Goal: Task Accomplishment & Management: Use online tool/utility

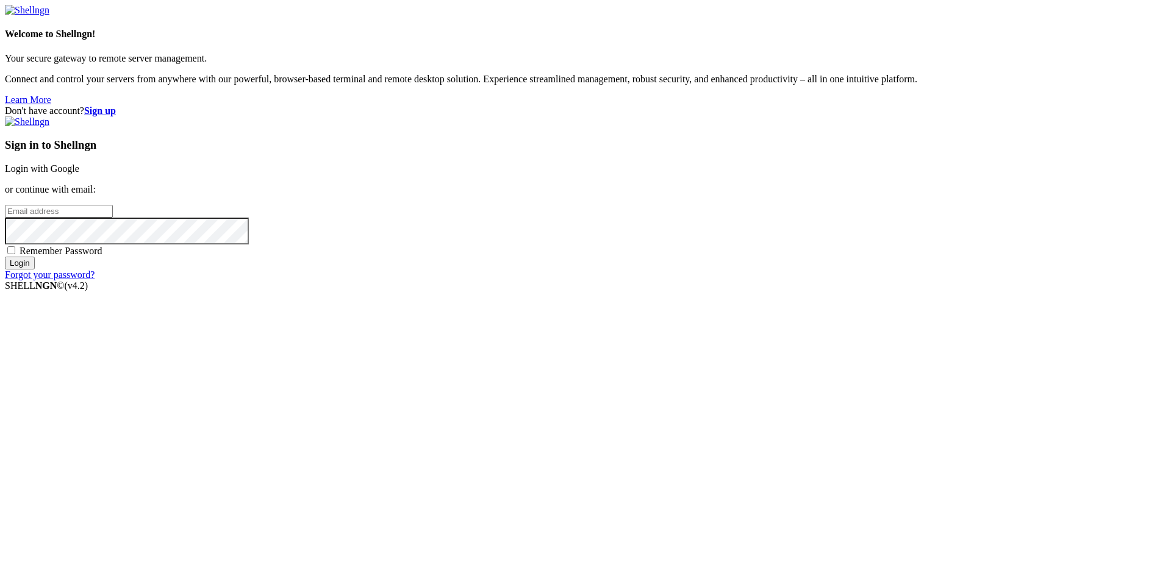
type input "[EMAIL_ADDRESS][DOMAIN_NAME]"
click at [35, 270] on input "Login" at bounding box center [20, 263] width 30 height 13
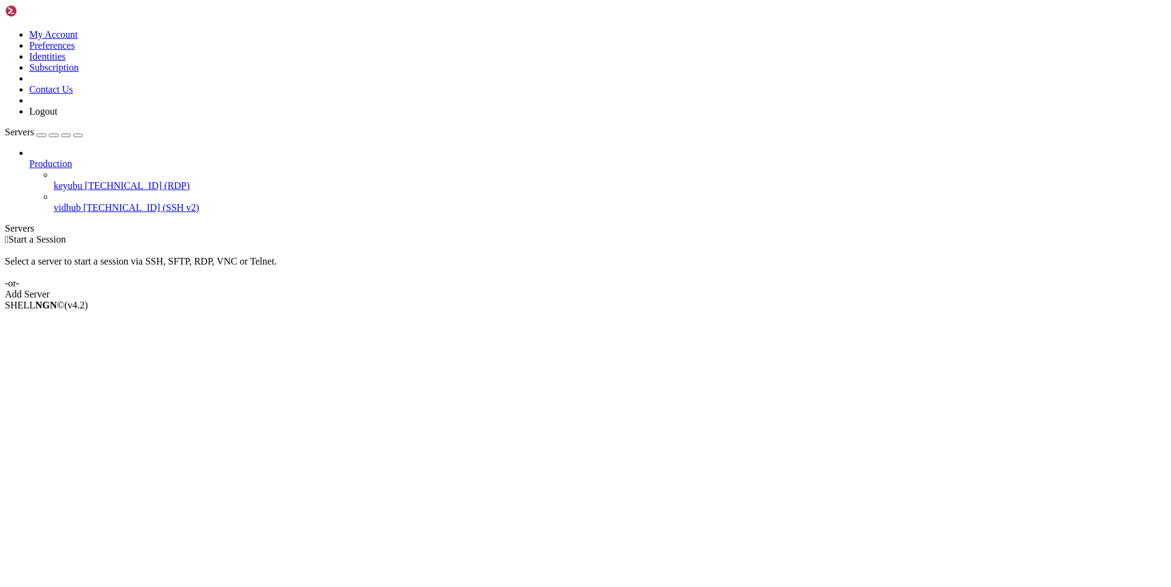
click at [97, 180] on span "[TECHNICAL_ID] (RDP)" at bounding box center [137, 185] width 105 height 10
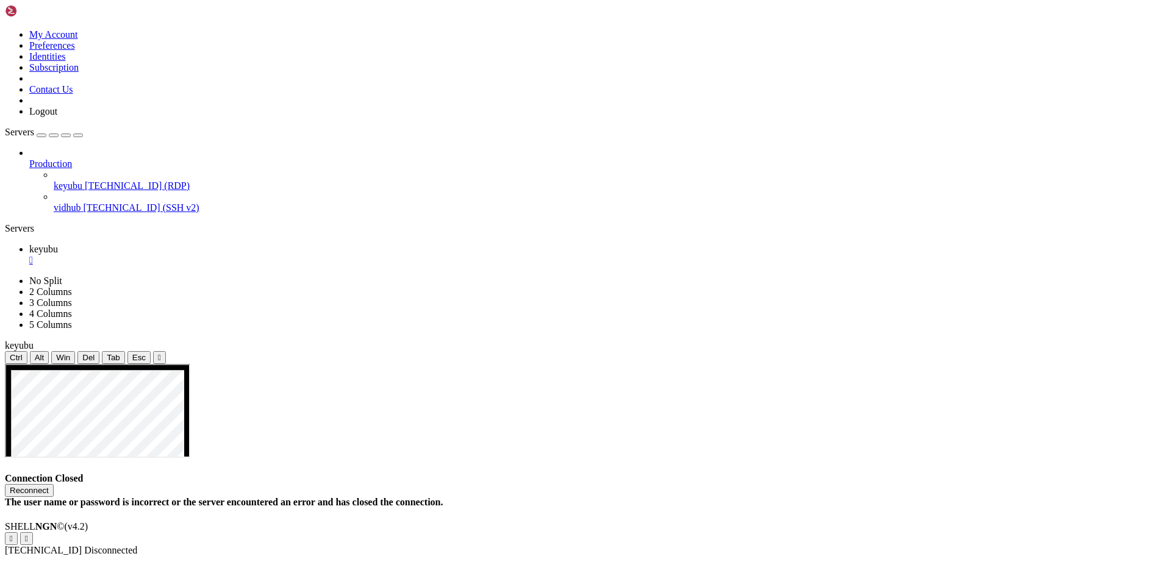
click at [54, 484] on button "Reconnect" at bounding box center [29, 490] width 49 height 13
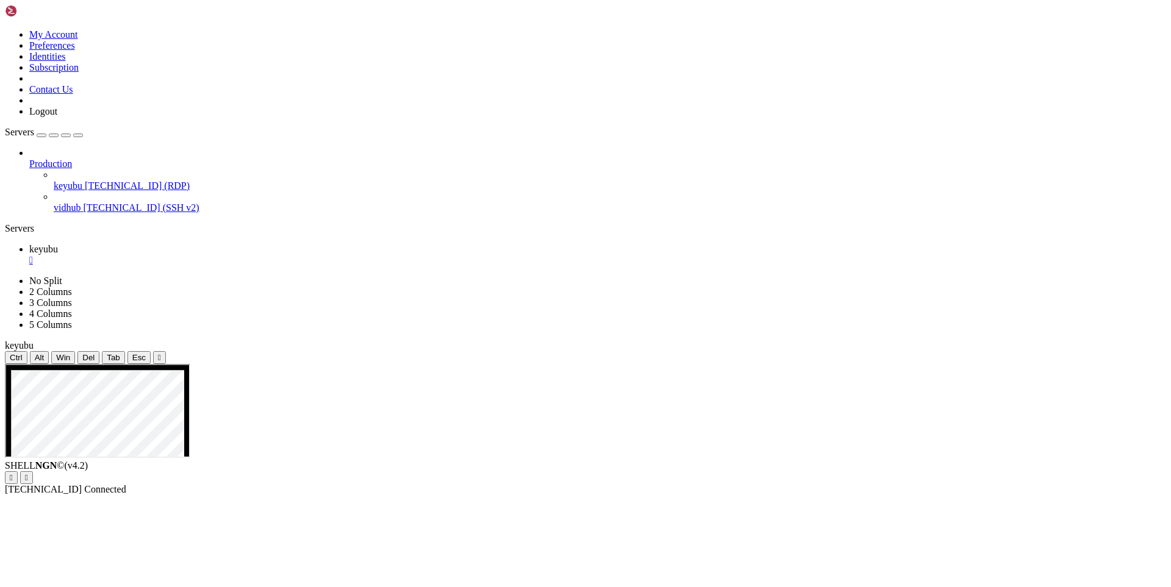
drag, startPoint x: 205, startPoint y: 737, endPoint x: 185, endPoint y: 670, distance: 69.6
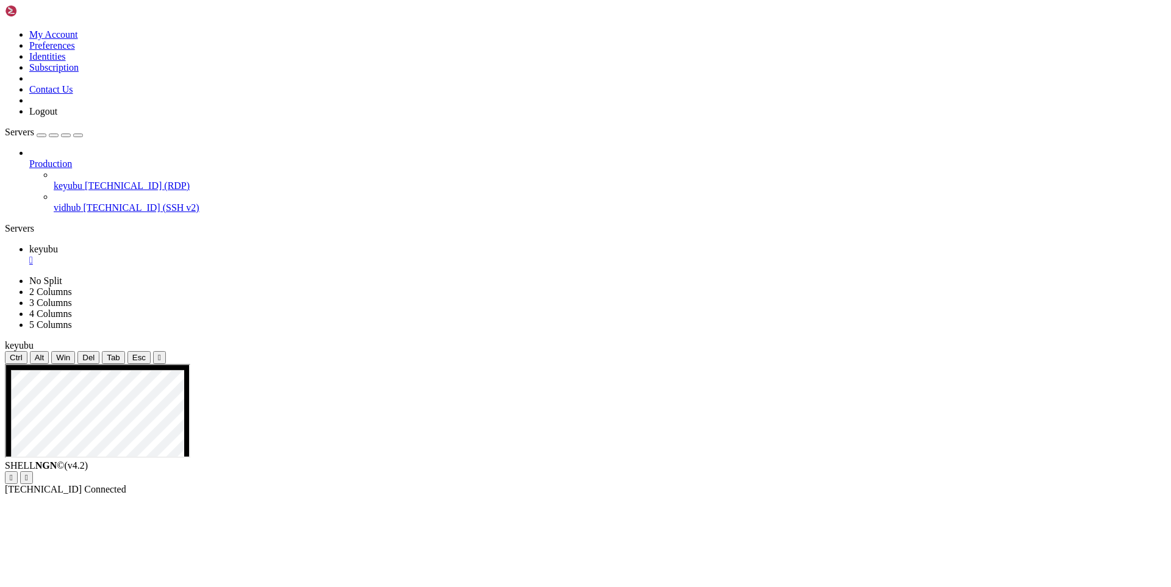
click at [83, 202] on span "[TECHNICAL_ID] (SSH v2)" at bounding box center [141, 207] width 116 height 10
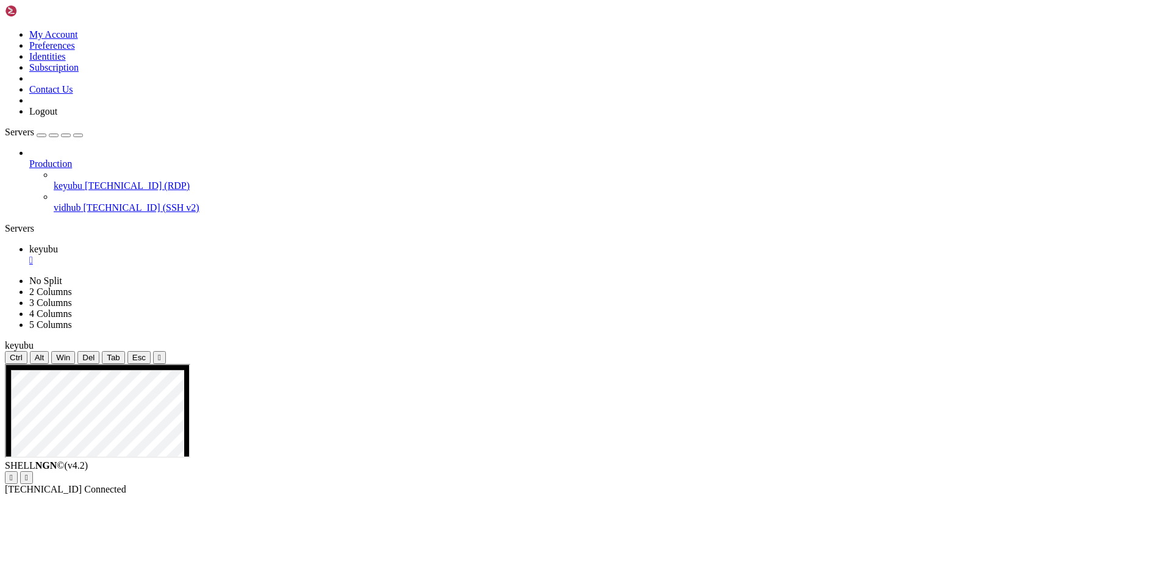
click at [83, 202] on span "[TECHNICAL_ID] (SSH v2)" at bounding box center [141, 207] width 116 height 10
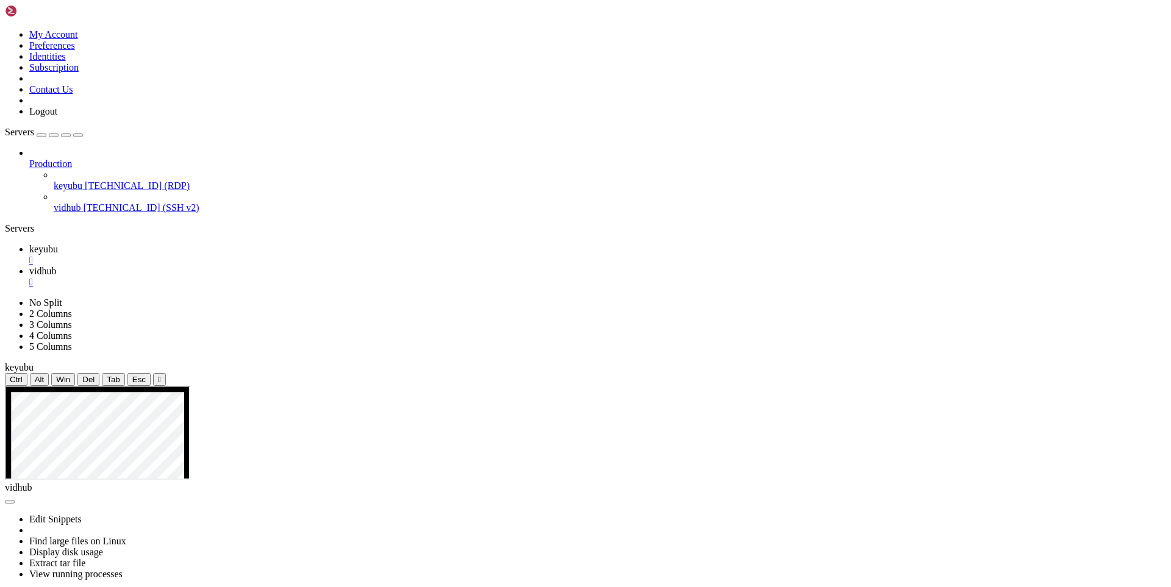
drag, startPoint x: 205, startPoint y: 687, endPoint x: 152, endPoint y: 717, distance: 61.2
drag, startPoint x: 128, startPoint y: 696, endPoint x: 10, endPoint y: 665, distance: 121.6
click at [58, 244] on span "keyubu" at bounding box center [43, 249] width 29 height 10
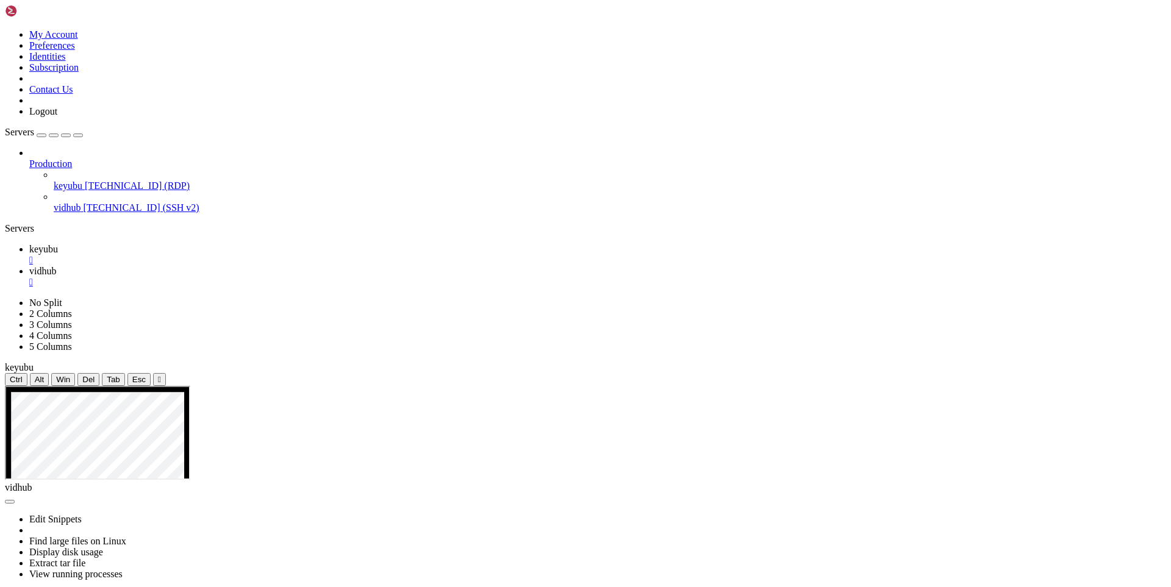
drag, startPoint x: 310, startPoint y: 812, endPoint x: 179, endPoint y: 685, distance: 182.8
click at [56, 266] on span "vidhub" at bounding box center [42, 271] width 27 height 10
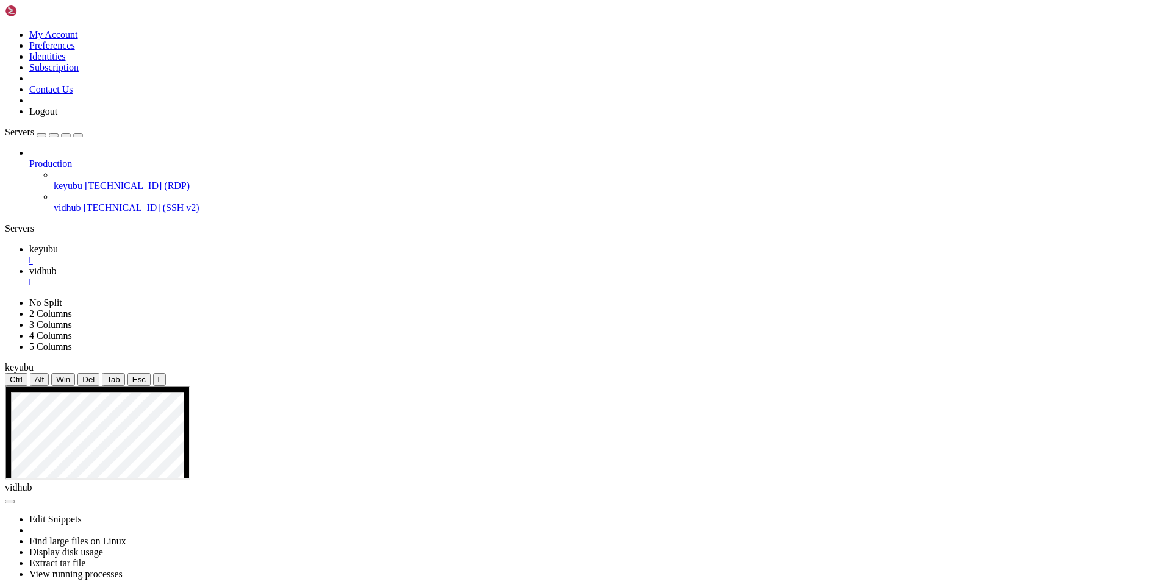
drag, startPoint x: 143, startPoint y: 750, endPoint x: 120, endPoint y: 782, distance: 39.6
drag, startPoint x: 159, startPoint y: 765, endPoint x: -10, endPoint y: 662, distance: 198.2
click at [188, 244] on link "keyubu " at bounding box center [597, 255] width 1137 height 22
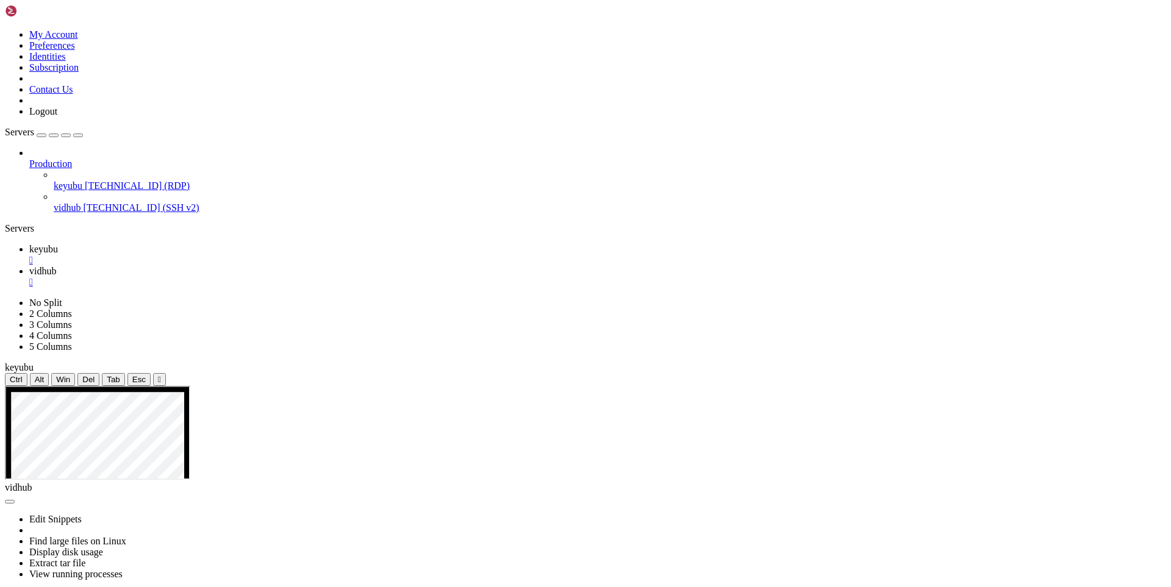
drag, startPoint x: 871, startPoint y: 485, endPoint x: 1007, endPoint y: 490, distance: 136.1
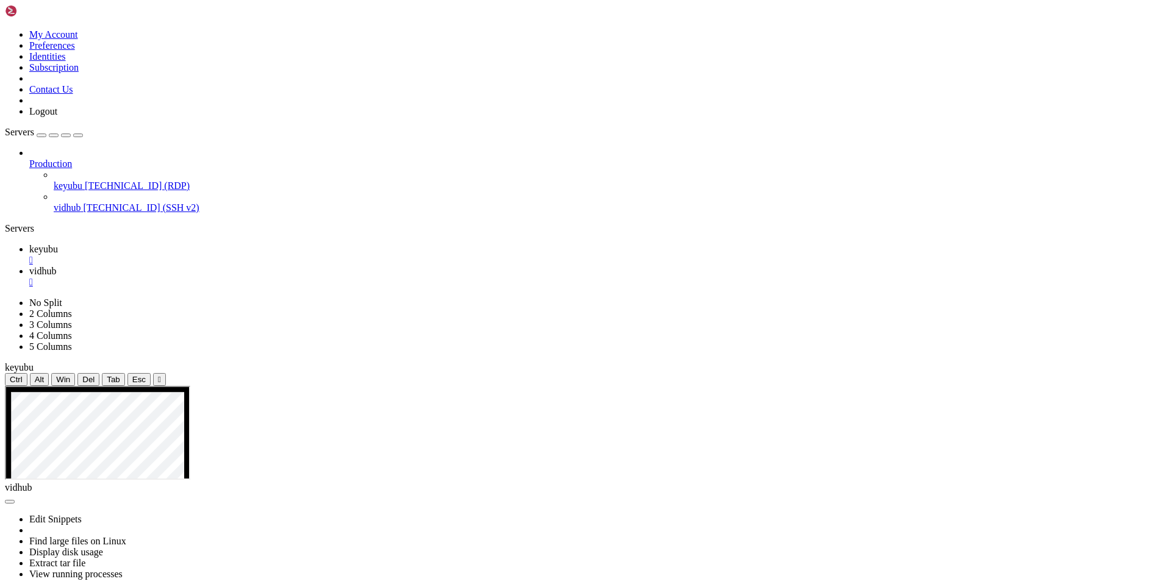
drag, startPoint x: 501, startPoint y: 812, endPoint x: 178, endPoint y: 676, distance: 350.6
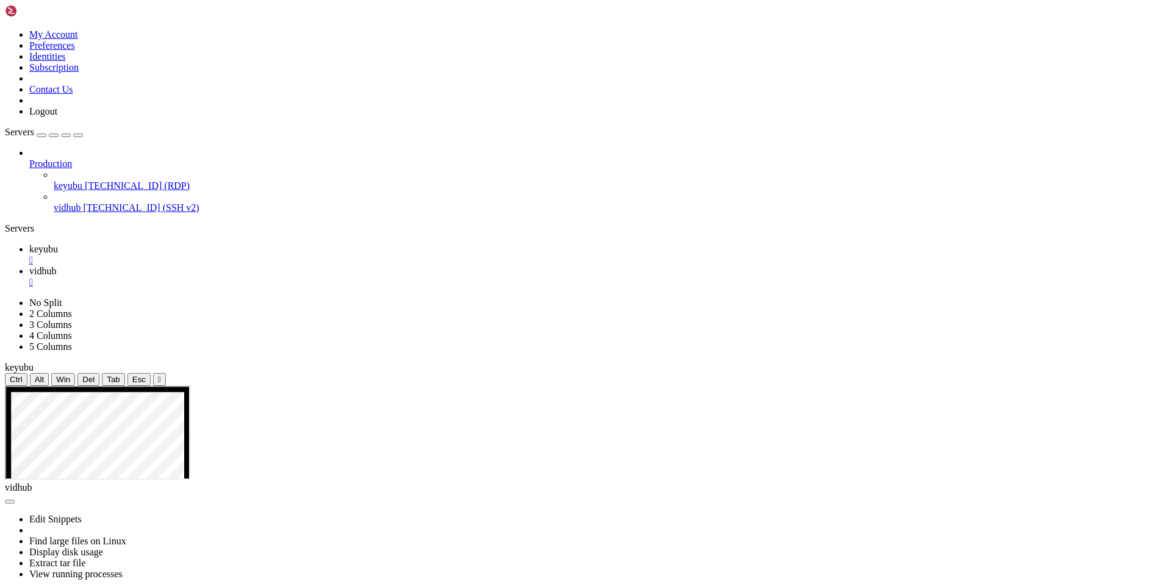
drag, startPoint x: 898, startPoint y: 526, endPoint x: 554, endPoint y: 526, distance: 343.9
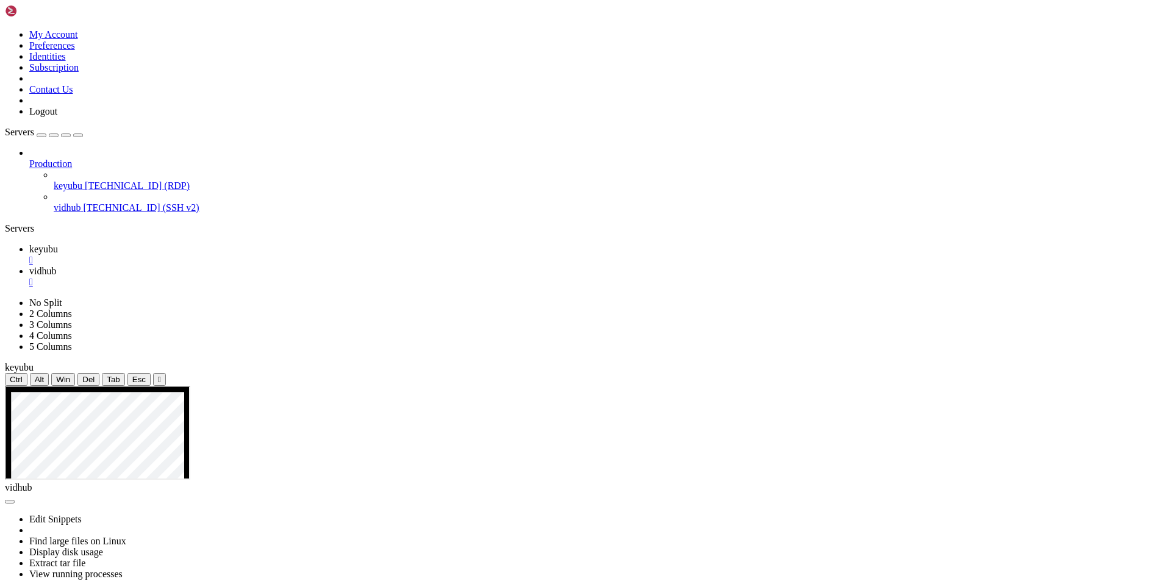
drag, startPoint x: 320, startPoint y: 705, endPoint x: 182, endPoint y: 695, distance: 137.6
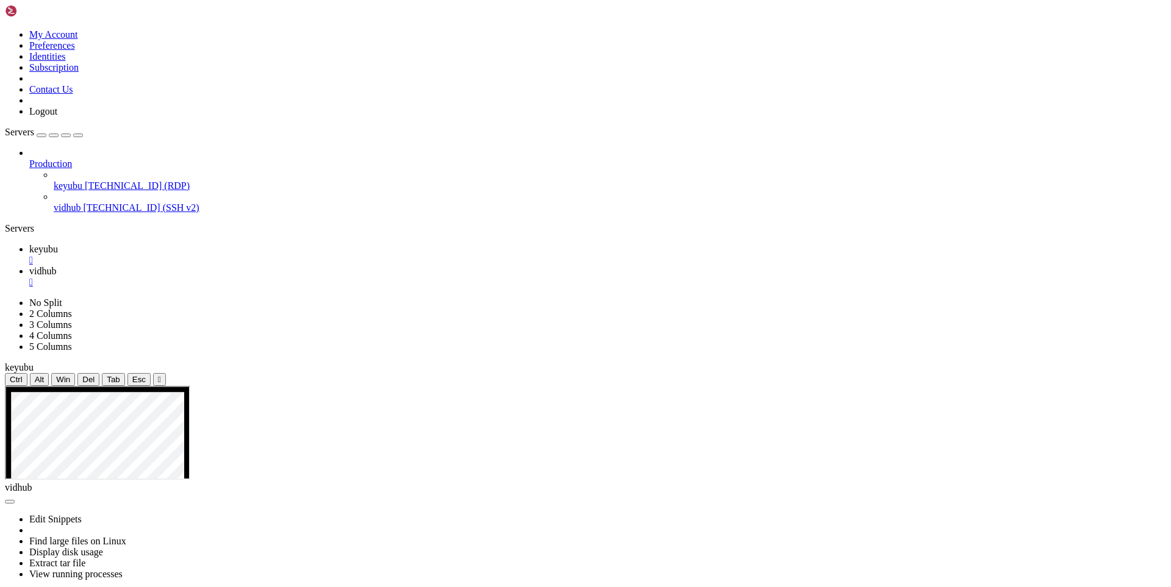
drag, startPoint x: 325, startPoint y: 701, endPoint x: 170, endPoint y: 687, distance: 155.5
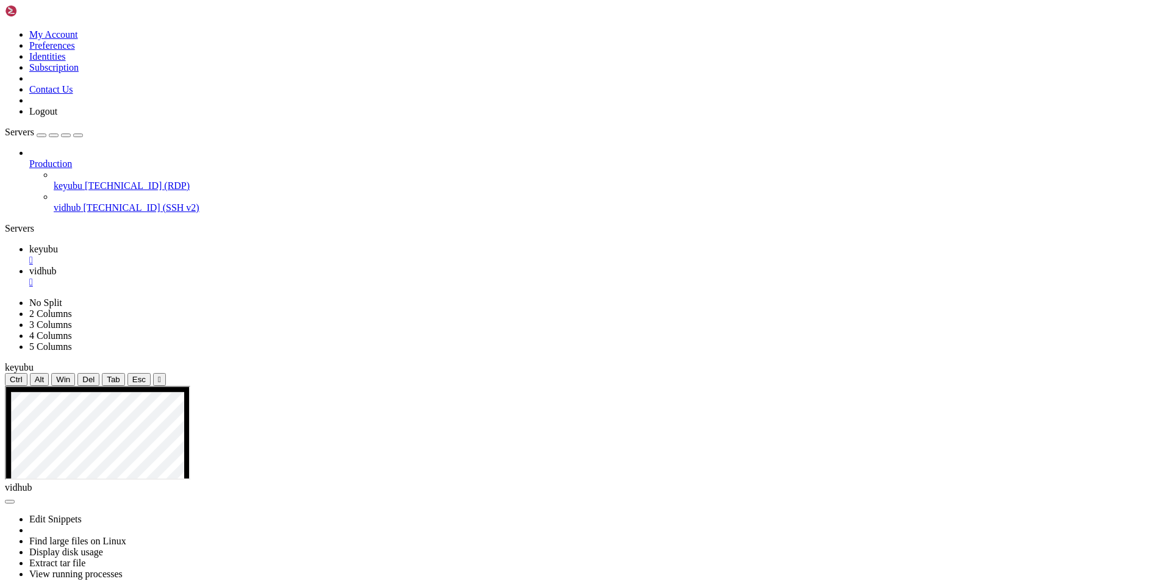
click at [431, 244] on ul "keyubu  vidhub " at bounding box center [585, 266] width 1161 height 44
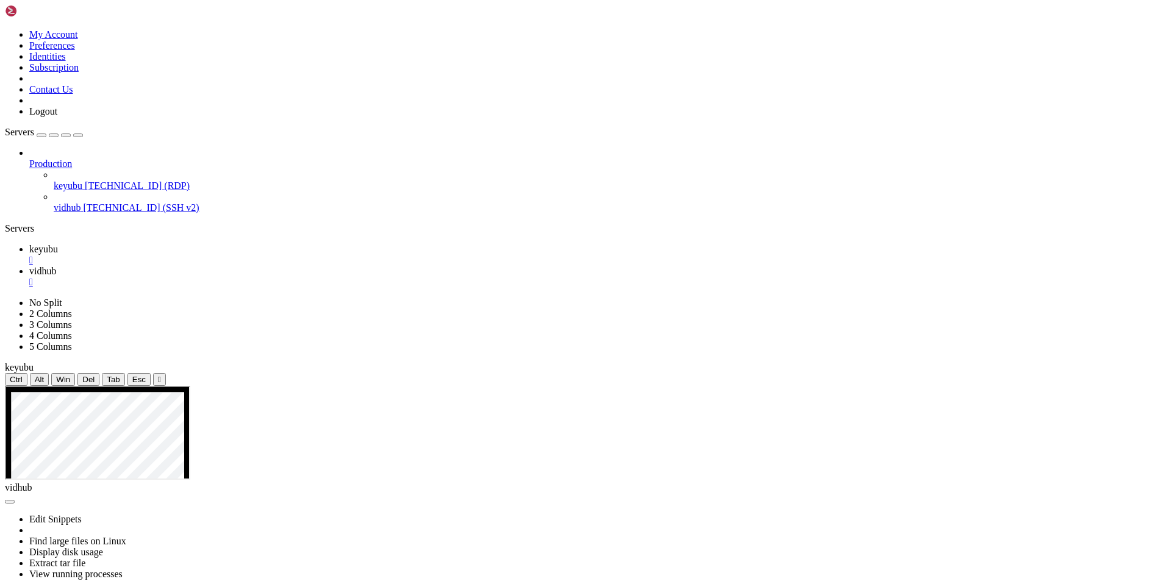
click at [56, 266] on span "vidhub" at bounding box center [42, 271] width 27 height 10
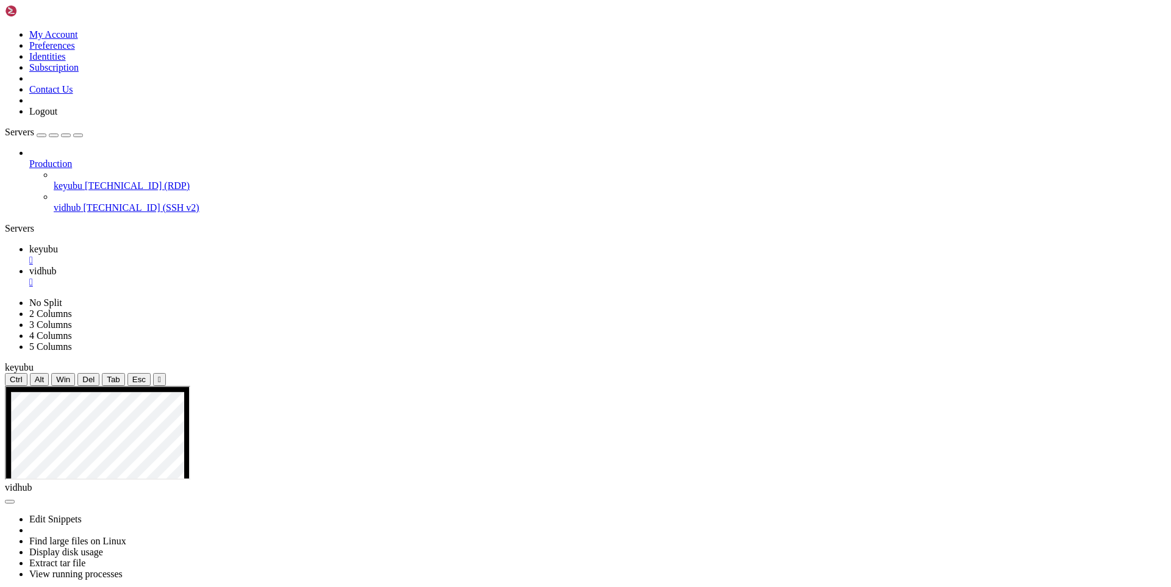
drag, startPoint x: 140, startPoint y: 763, endPoint x: 121, endPoint y: 796, distance: 38.3
drag, startPoint x: 172, startPoint y: 791, endPoint x: 139, endPoint y: 832, distance: 52.0
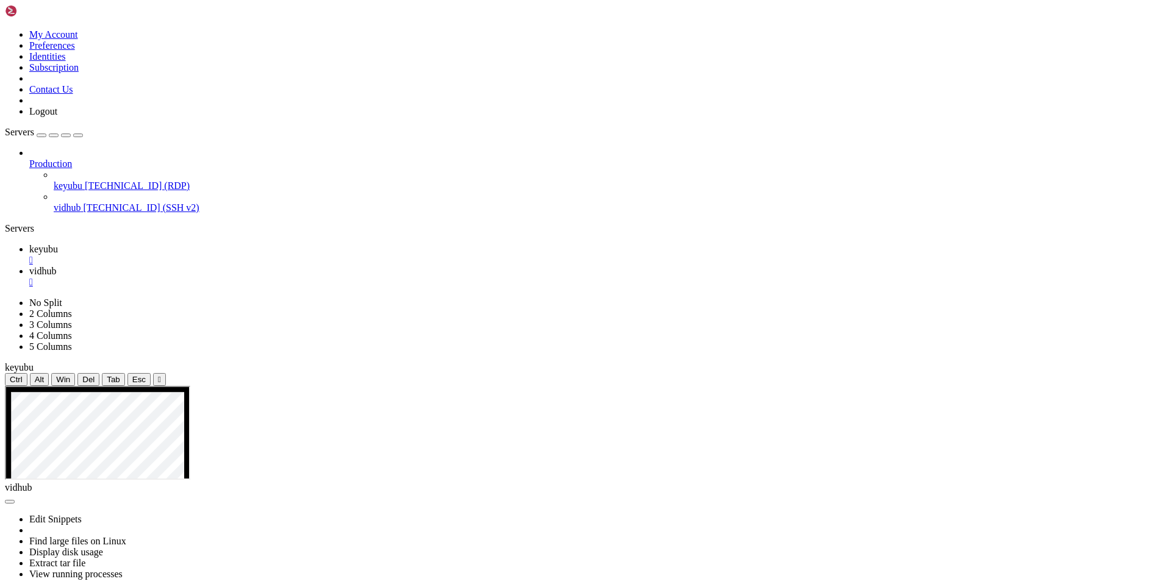
drag, startPoint x: 137, startPoint y: 806, endPoint x: 10, endPoint y: 759, distance: 136.0
drag, startPoint x: 160, startPoint y: 855, endPoint x: 138, endPoint y: 892, distance: 43.2
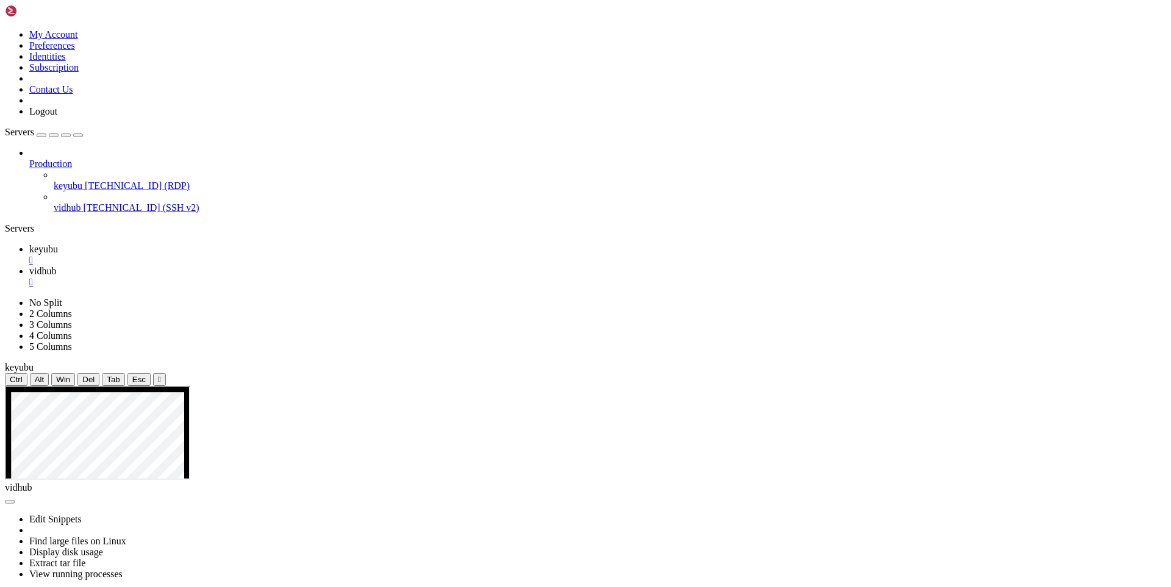
drag, startPoint x: 146, startPoint y: 832, endPoint x: 10, endPoint y: 819, distance: 136.6
click at [29, 244] on icon at bounding box center [29, 249] width 0 height 10
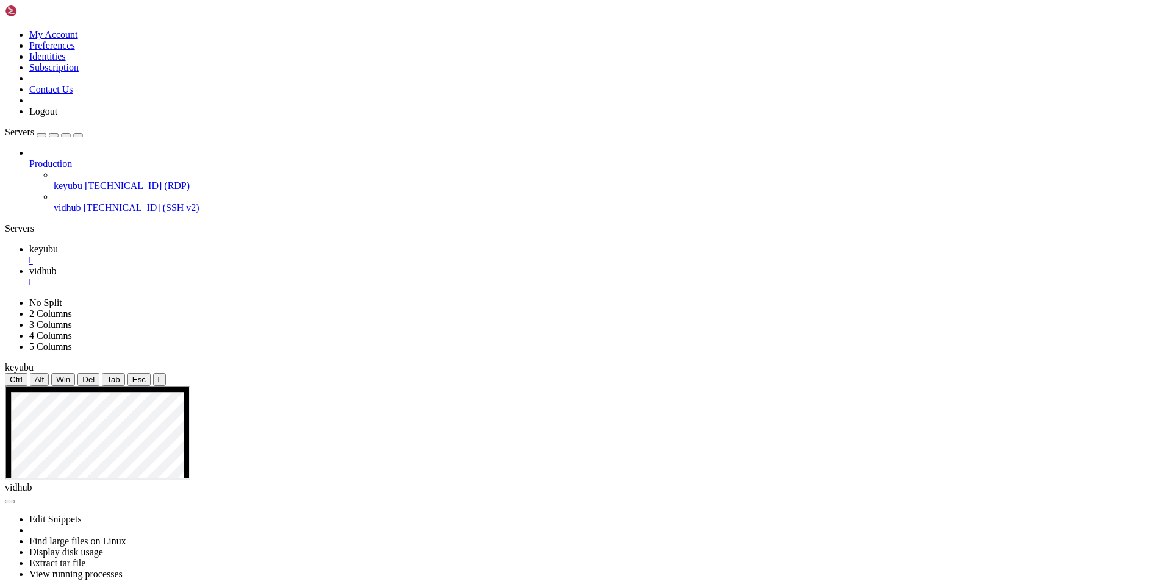
drag, startPoint x: 472, startPoint y: 728, endPoint x: 182, endPoint y: 692, distance: 291.9
click at [248, 266] on link "vidhub " at bounding box center [597, 277] width 1137 height 22
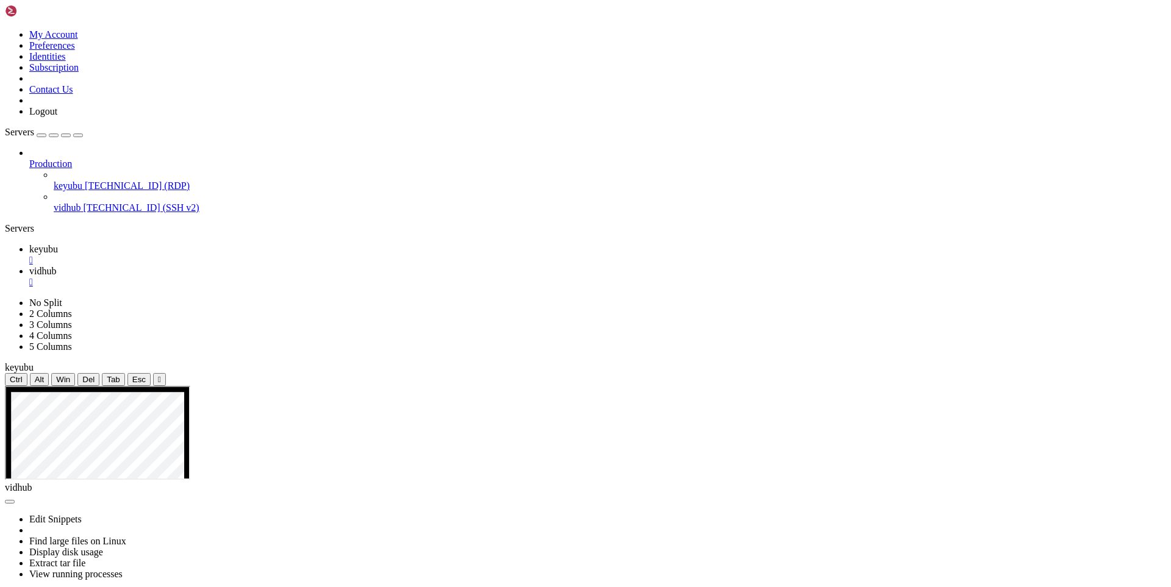
drag, startPoint x: 180, startPoint y: 856, endPoint x: 157, endPoint y: 887, distance: 38.8
drag, startPoint x: 167, startPoint y: 904, endPoint x: 16, endPoint y: 838, distance: 165.2
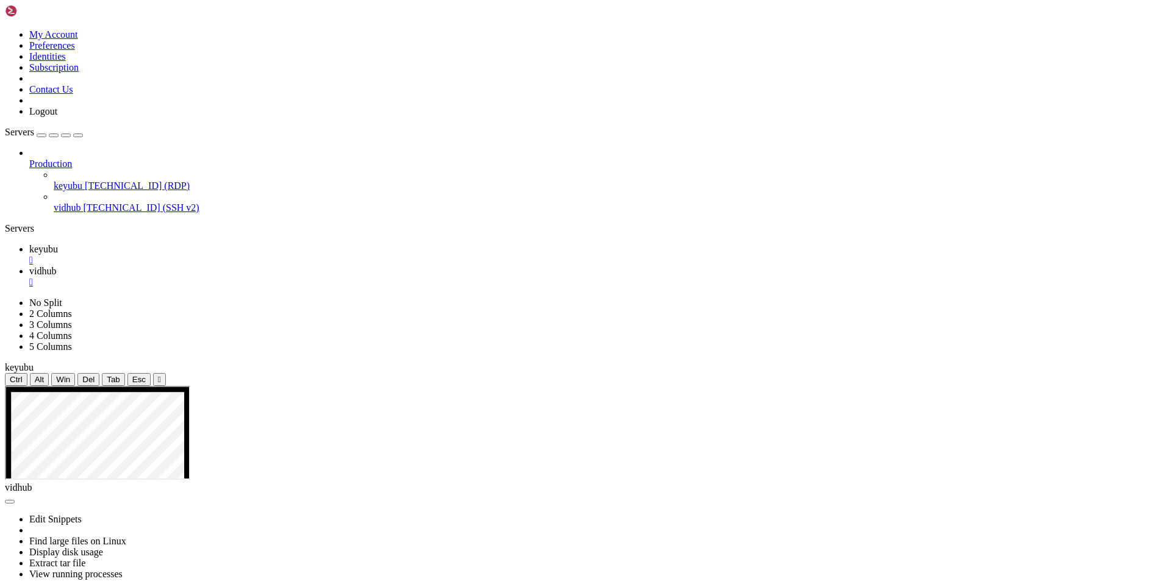
drag, startPoint x: 146, startPoint y: 924, endPoint x: 128, endPoint y: 938, distance: 23.4
drag, startPoint x: 128, startPoint y: 1106, endPoint x: 15, endPoint y: 944, distance: 197.4
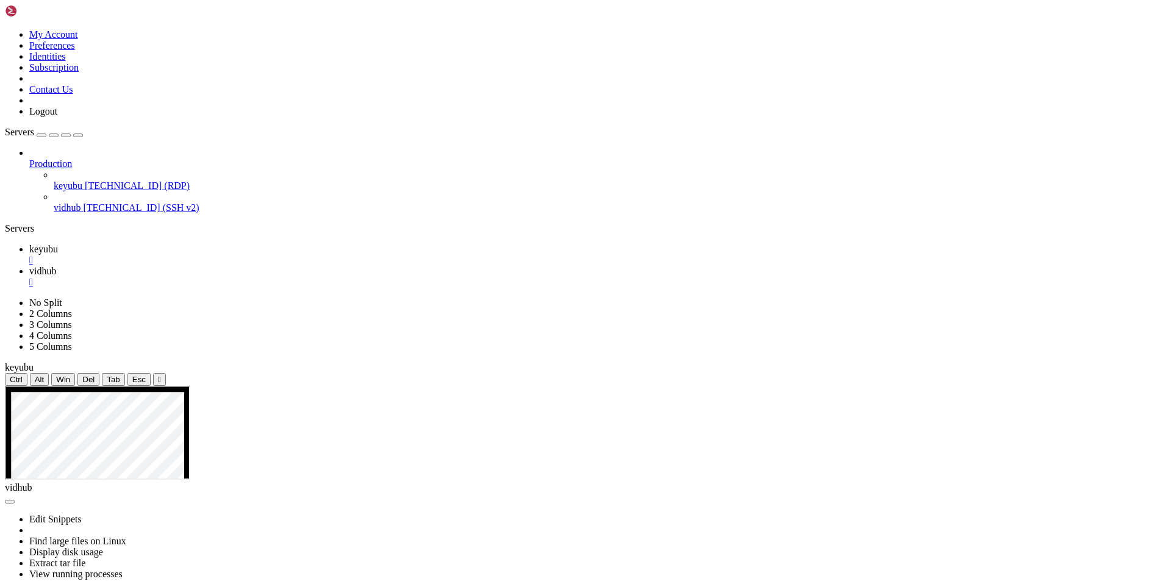
drag, startPoint x: 111, startPoint y: 1102, endPoint x: 10, endPoint y: 864, distance: 258.8
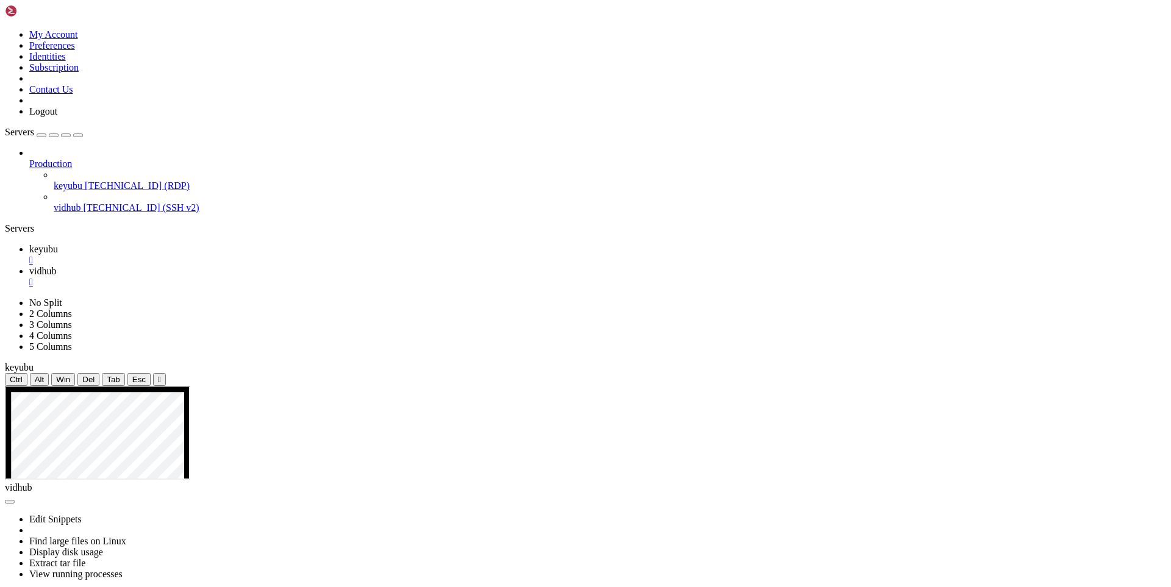
click at [168, 244] on link "keyubu " at bounding box center [597, 255] width 1137 height 22
drag, startPoint x: 248, startPoint y: 11, endPoint x: 111, endPoint y: 15, distance: 136.7
click at [56, 266] on span "vidhub" at bounding box center [42, 271] width 27 height 10
drag, startPoint x: 141, startPoint y: 1108, endPoint x: 371, endPoint y: 1099, distance: 230.7
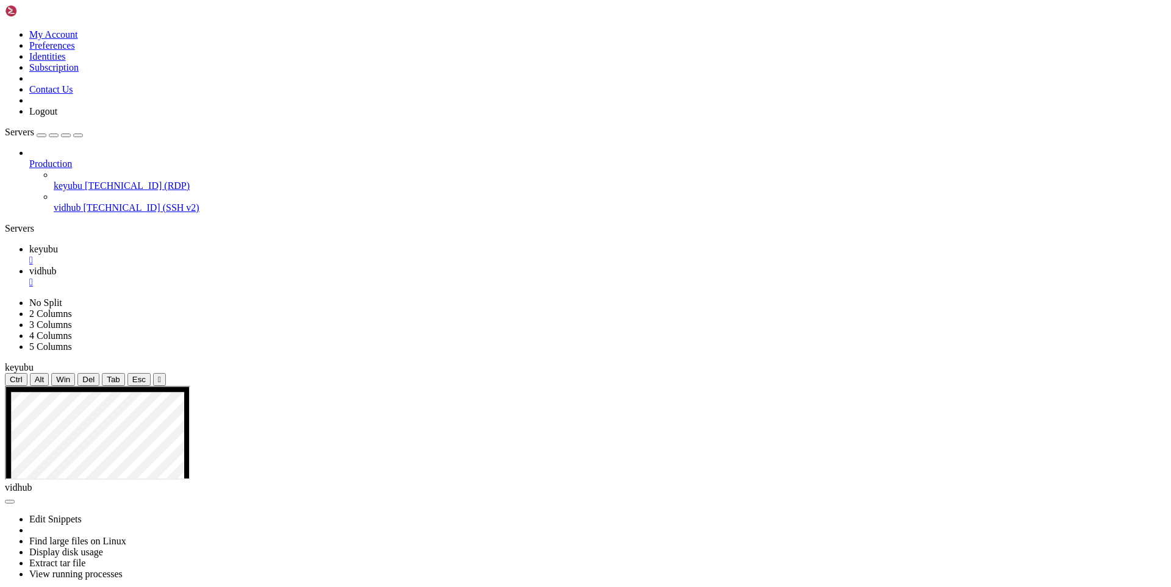
drag, startPoint x: 157, startPoint y: 1104, endPoint x: 12, endPoint y: 1090, distance: 146.4
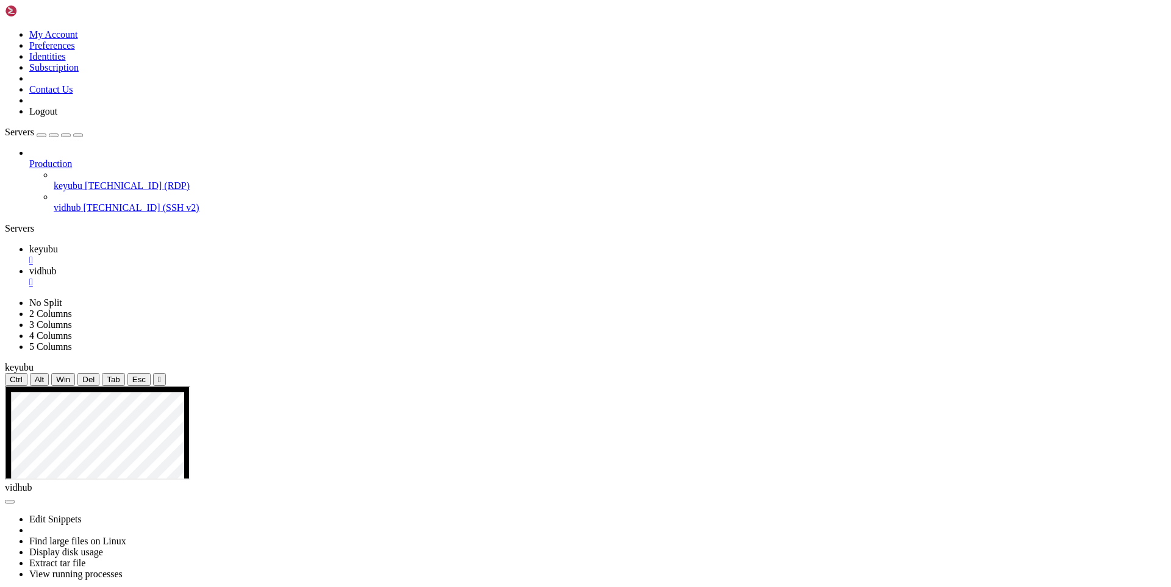
drag, startPoint x: 235, startPoint y: 1106, endPoint x: 546, endPoint y: 1065, distance: 313.7
drag, startPoint x: 199, startPoint y: 1102, endPoint x: 10, endPoint y: 1087, distance: 190.3
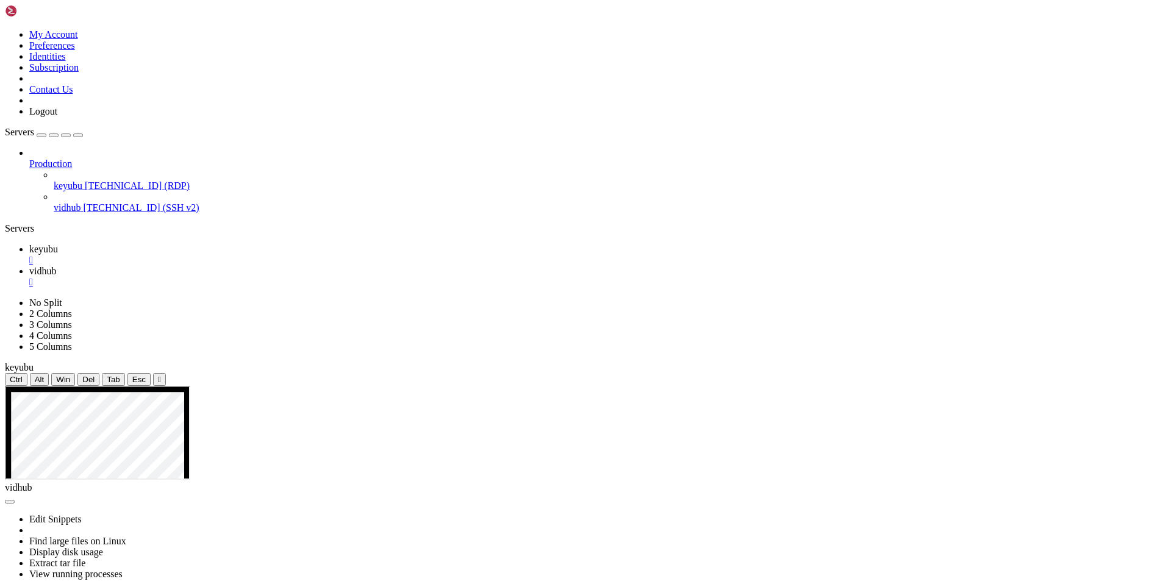
click at [58, 244] on span "keyubu" at bounding box center [43, 249] width 29 height 10
drag, startPoint x: 515, startPoint y: 683, endPoint x: 363, endPoint y: 520, distance: 223.1
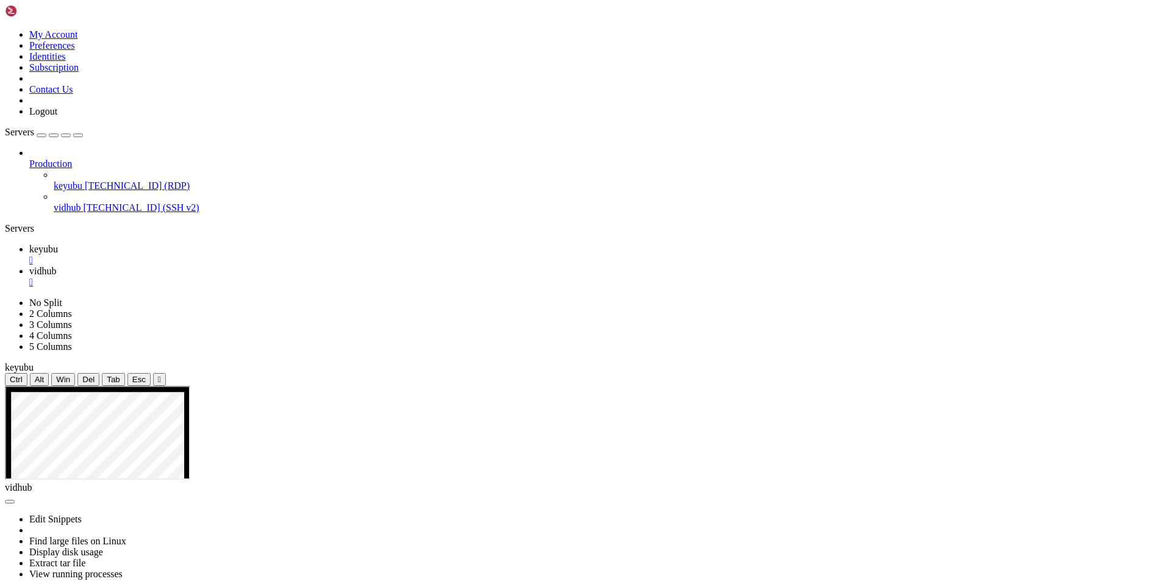
drag, startPoint x: 118, startPoint y: 454, endPoint x: -29, endPoint y: 441, distance: 148.1
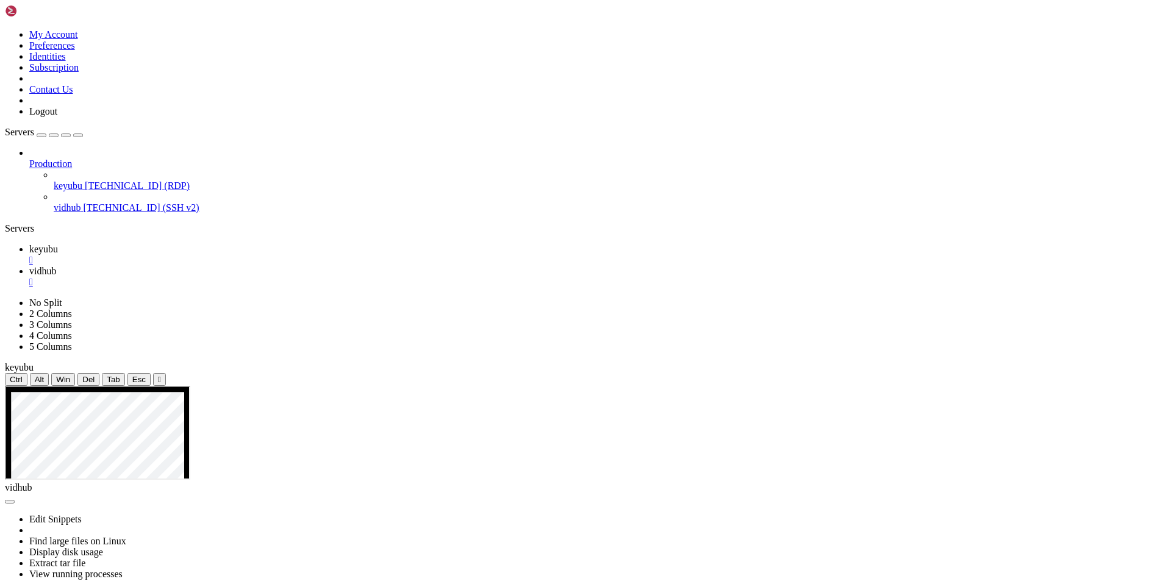
drag, startPoint x: 292, startPoint y: 813, endPoint x: 177, endPoint y: 598, distance: 244.2
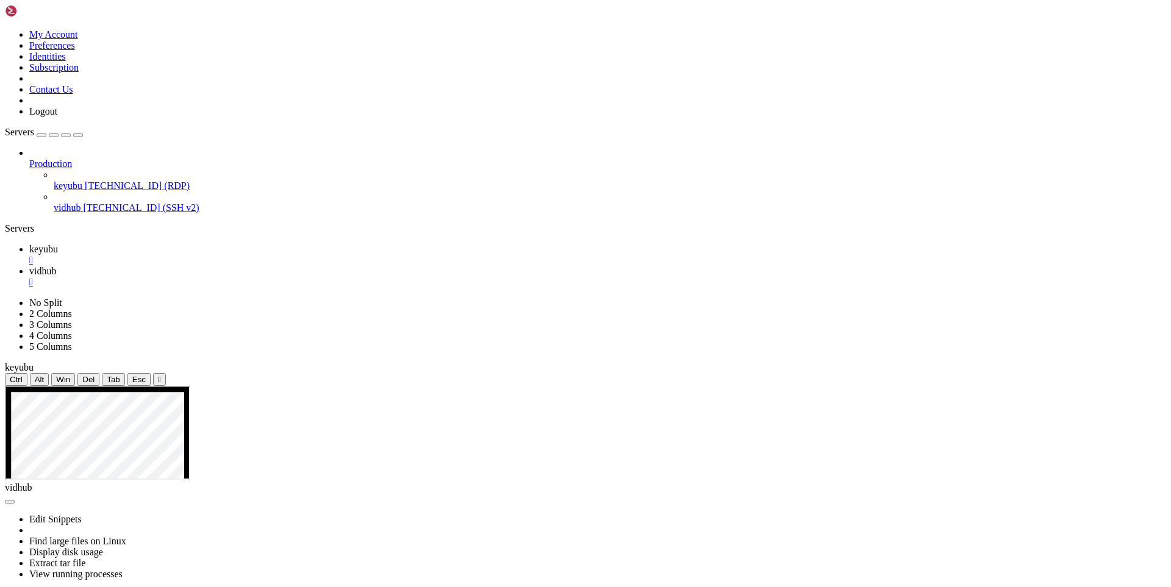
drag, startPoint x: 268, startPoint y: 462, endPoint x: 157, endPoint y: 525, distance: 127.8
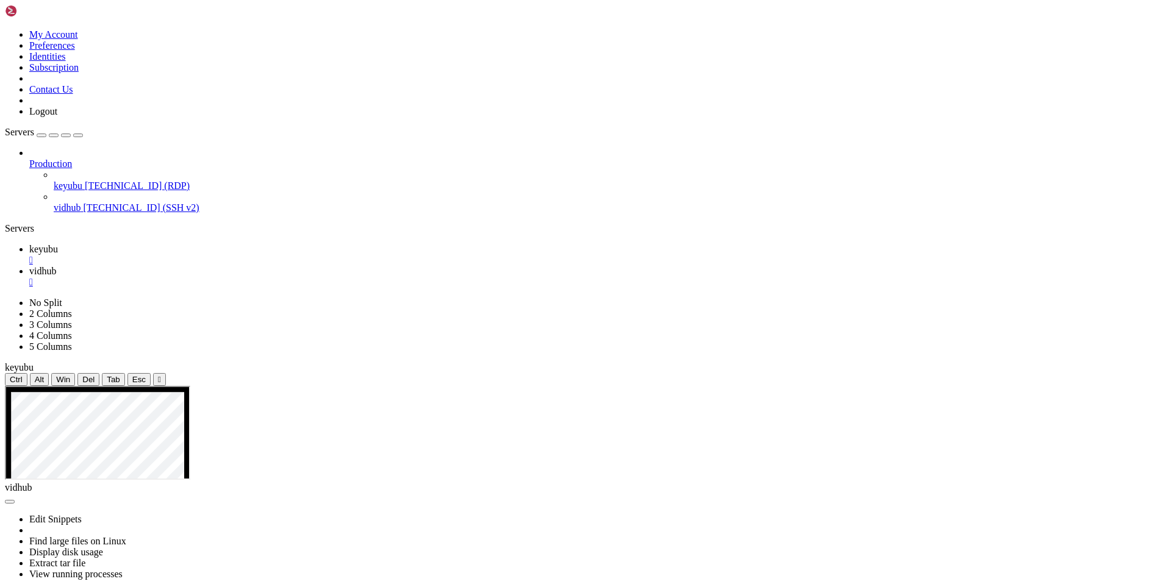
drag, startPoint x: 596, startPoint y: 812, endPoint x: 176, endPoint y: 596, distance: 472.1
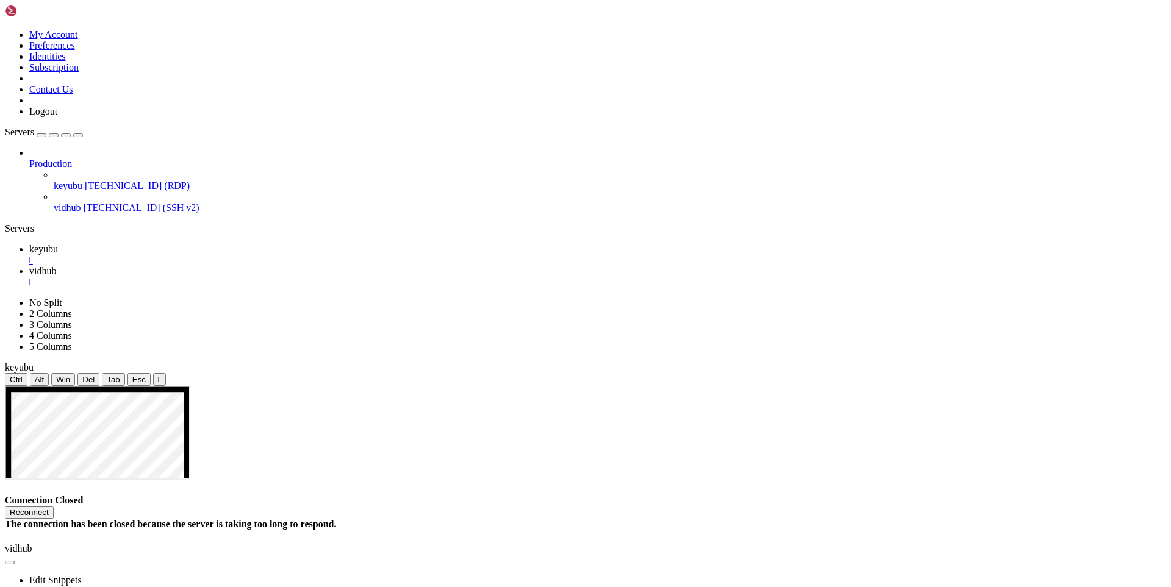
click at [54, 506] on button "Reconnect" at bounding box center [29, 512] width 49 height 13
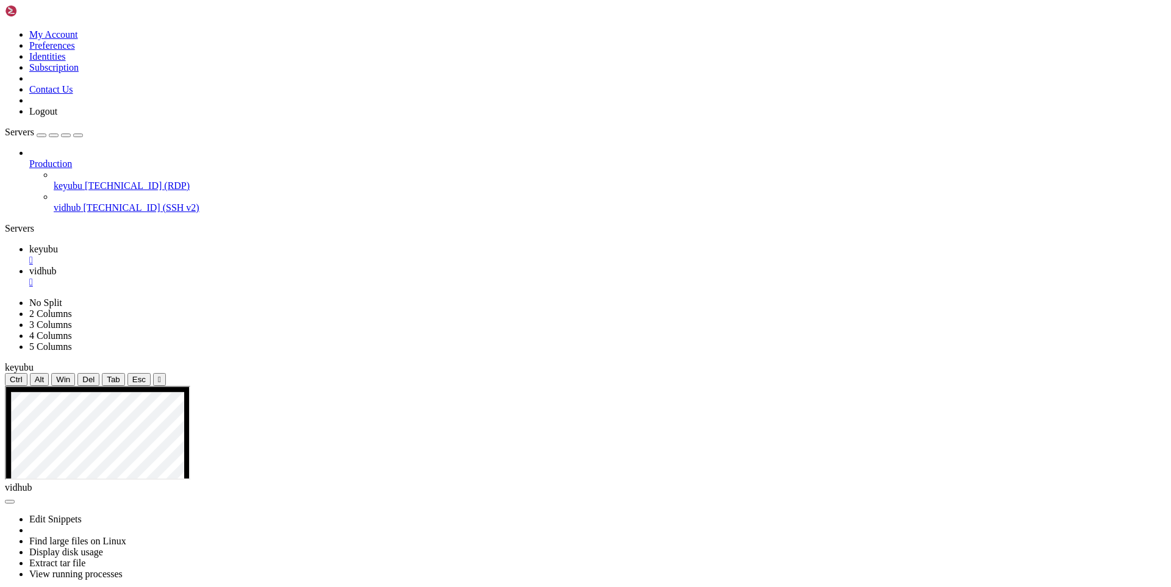
drag, startPoint x: 254, startPoint y: 842, endPoint x: 16, endPoint y: 615, distance: 329.1
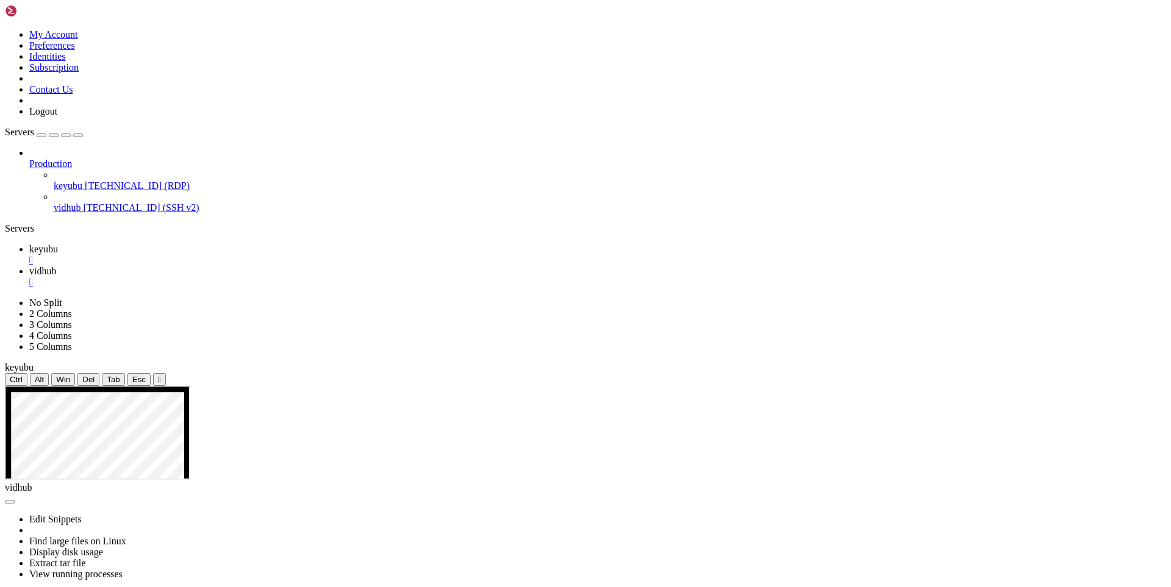
drag, startPoint x: 598, startPoint y: 809, endPoint x: 180, endPoint y: 691, distance: 433.4
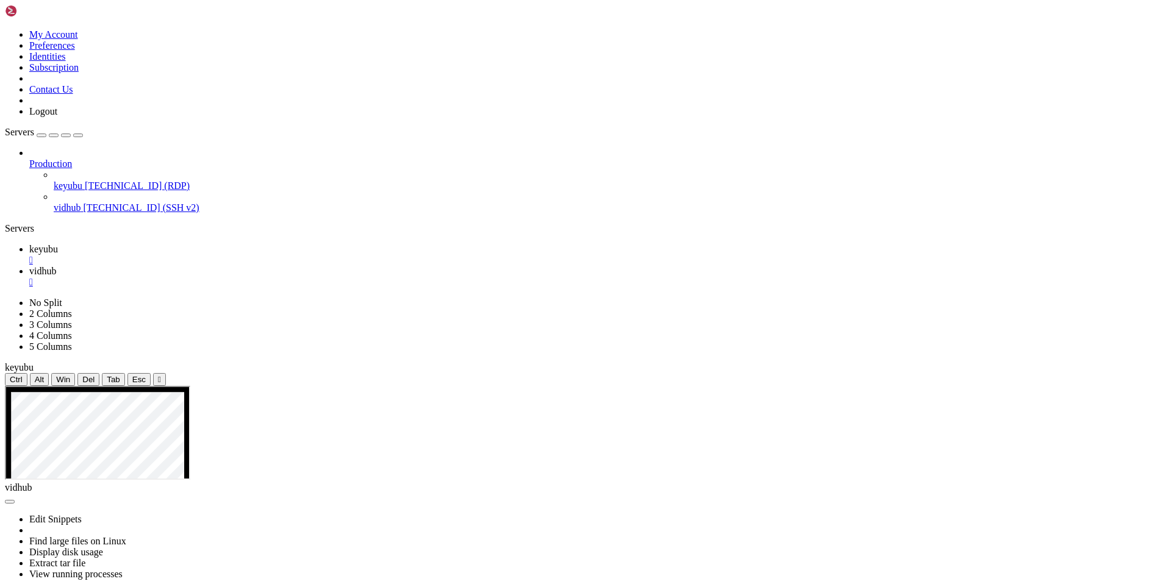
drag, startPoint x: 323, startPoint y: 642, endPoint x: 27, endPoint y: 636, distance: 296.4
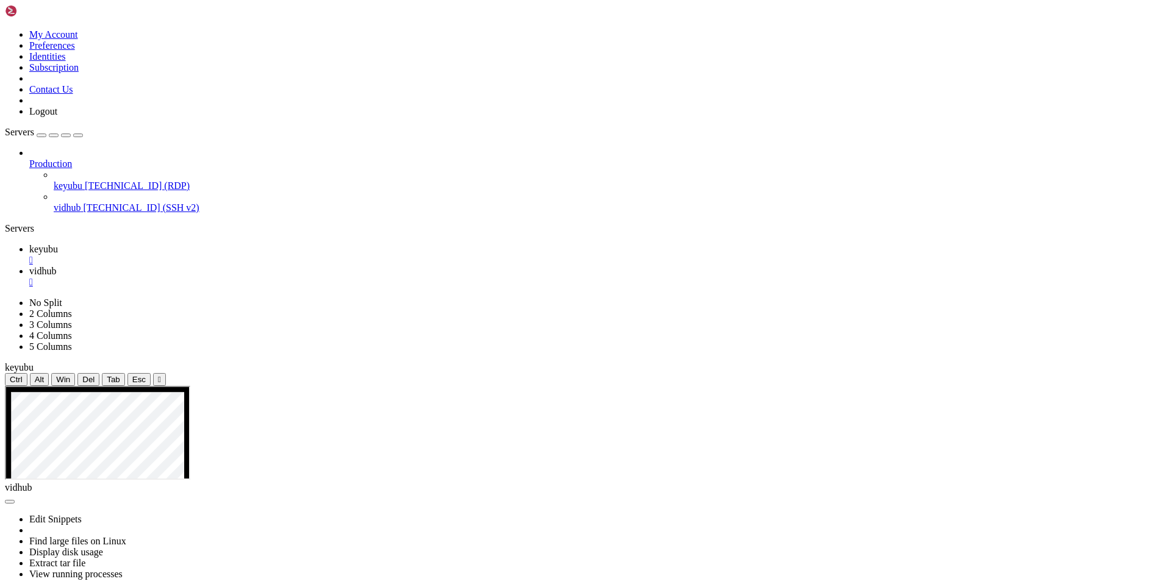
drag, startPoint x: 364, startPoint y: 788, endPoint x: 30, endPoint y: 631, distance: 369.1
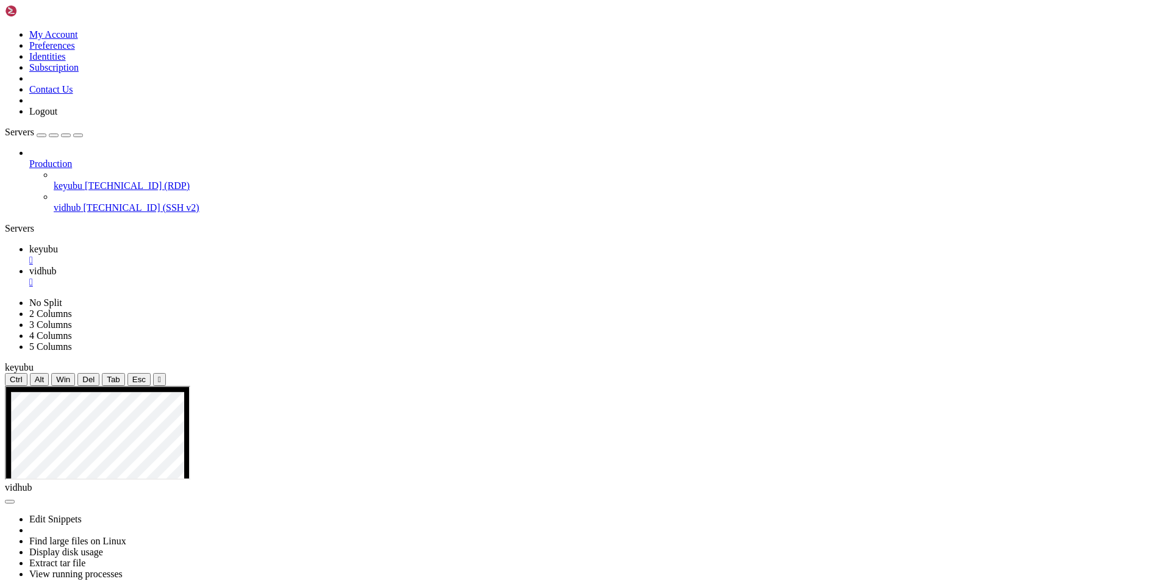
drag, startPoint x: 316, startPoint y: 639, endPoint x: 29, endPoint y: 643, distance: 287.2
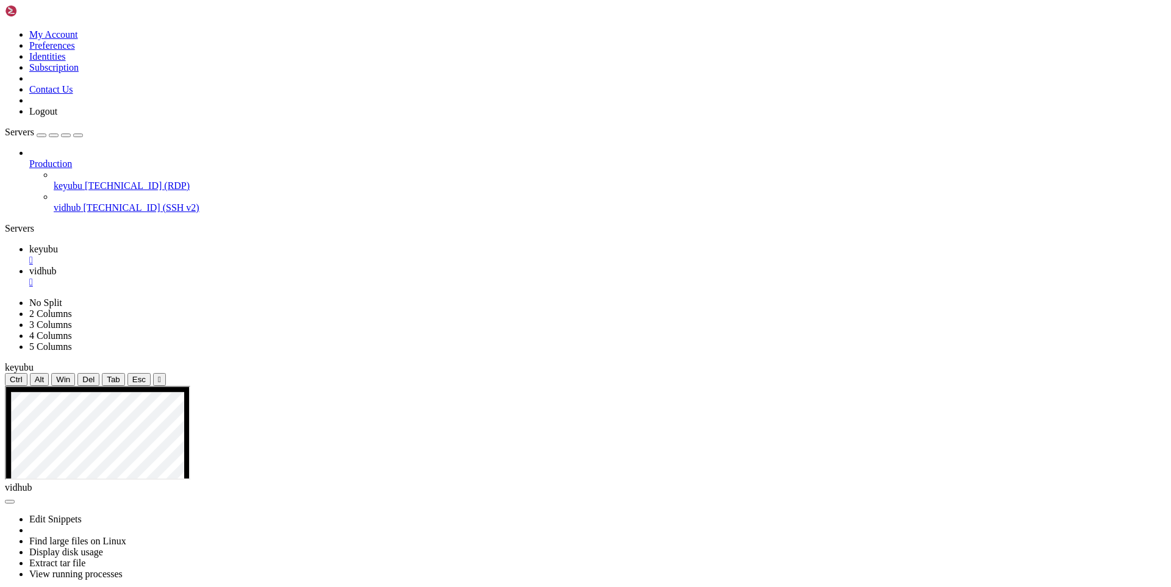
drag, startPoint x: 758, startPoint y: 764, endPoint x: 310, endPoint y: 766, distance: 448.2
